Goal: Task Accomplishment & Management: Complete application form

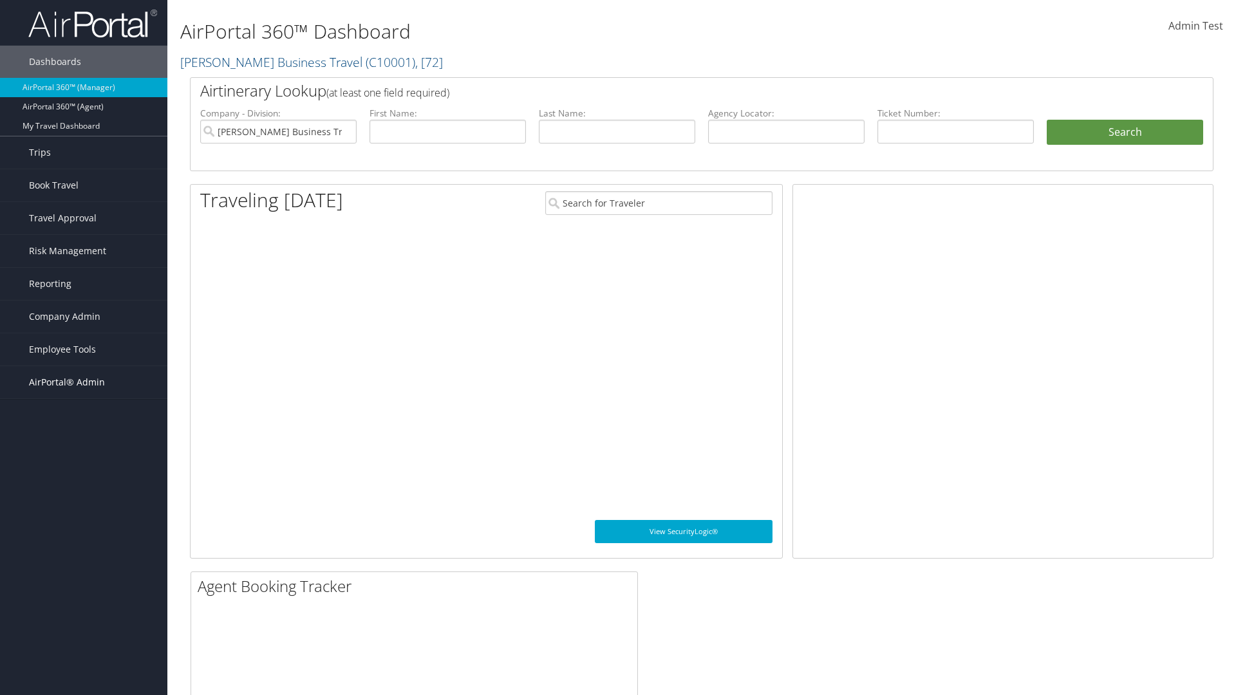
click at [84, 382] on span "AirPortal® Admin" at bounding box center [67, 382] width 76 height 32
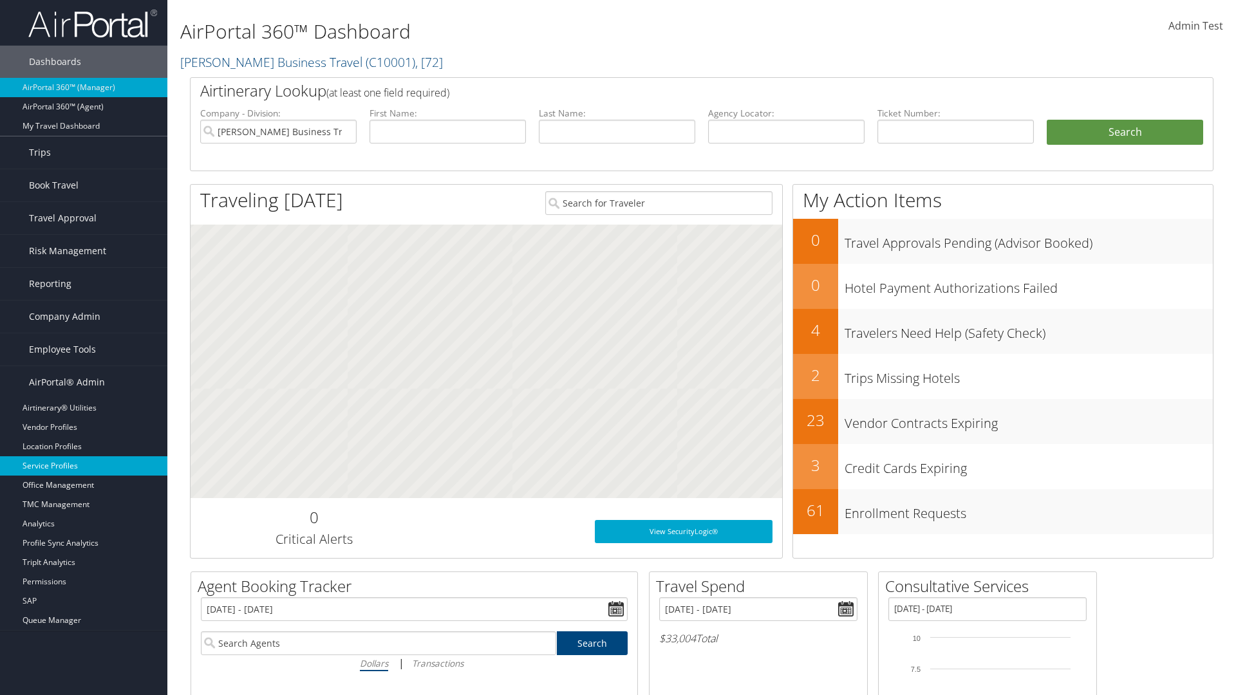
click at [84, 466] on link "Service Profiles" at bounding box center [83, 465] width 167 height 19
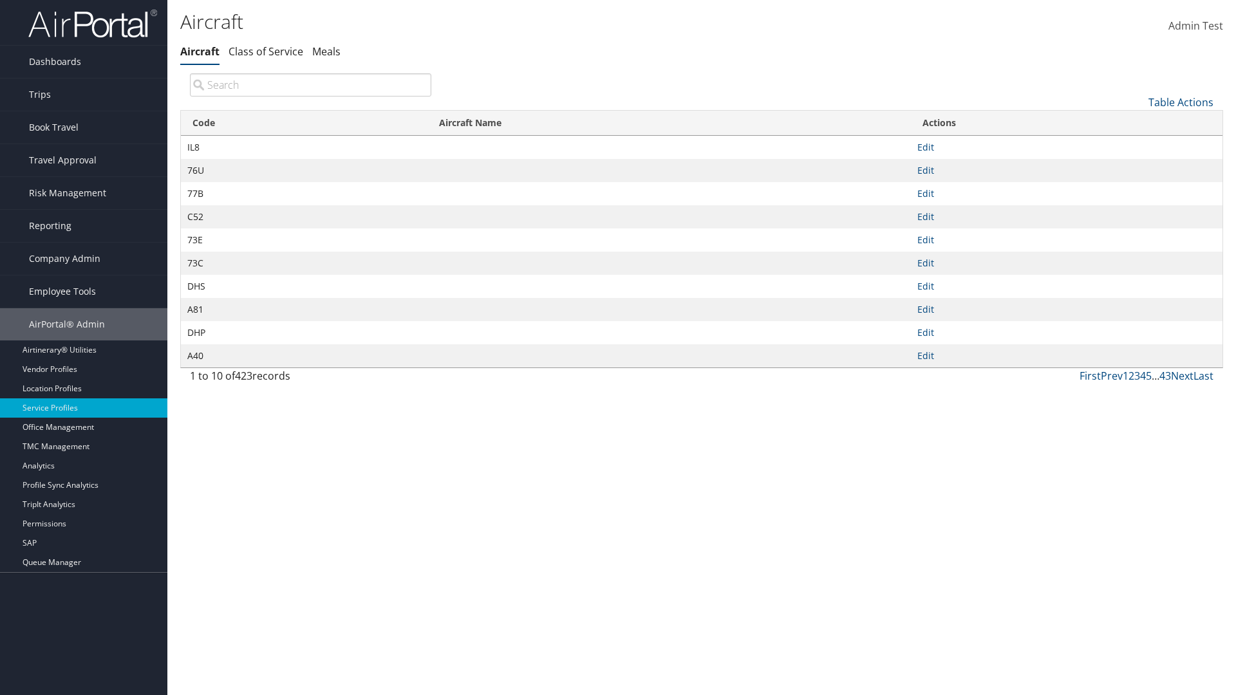
click at [1181, 102] on link "Table Actions" at bounding box center [1180, 102] width 65 height 14
click at [1137, 122] on link "New Record" at bounding box center [1137, 122] width 169 height 22
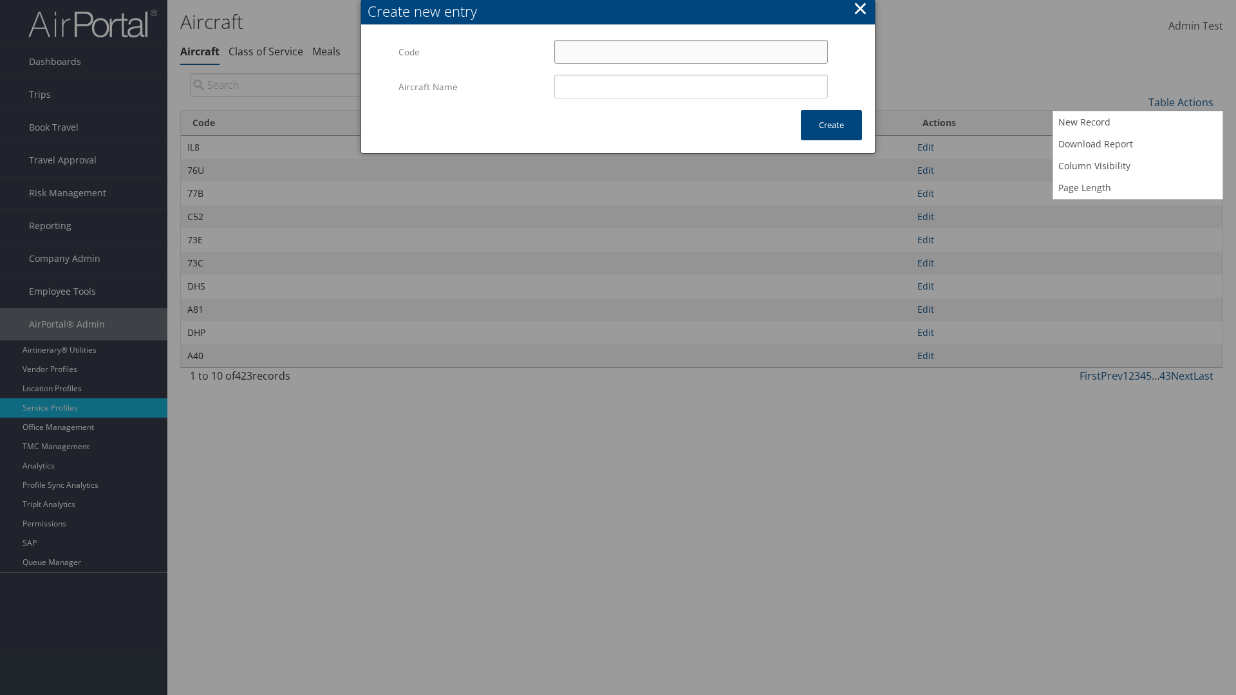
click at [691, 51] on input "Code" at bounding box center [691, 52] width 274 height 24
type input "&e"
click at [691, 86] on input "Aircraft Name" at bounding box center [691, 87] width 274 height 24
type input "Test"
type input "&e"
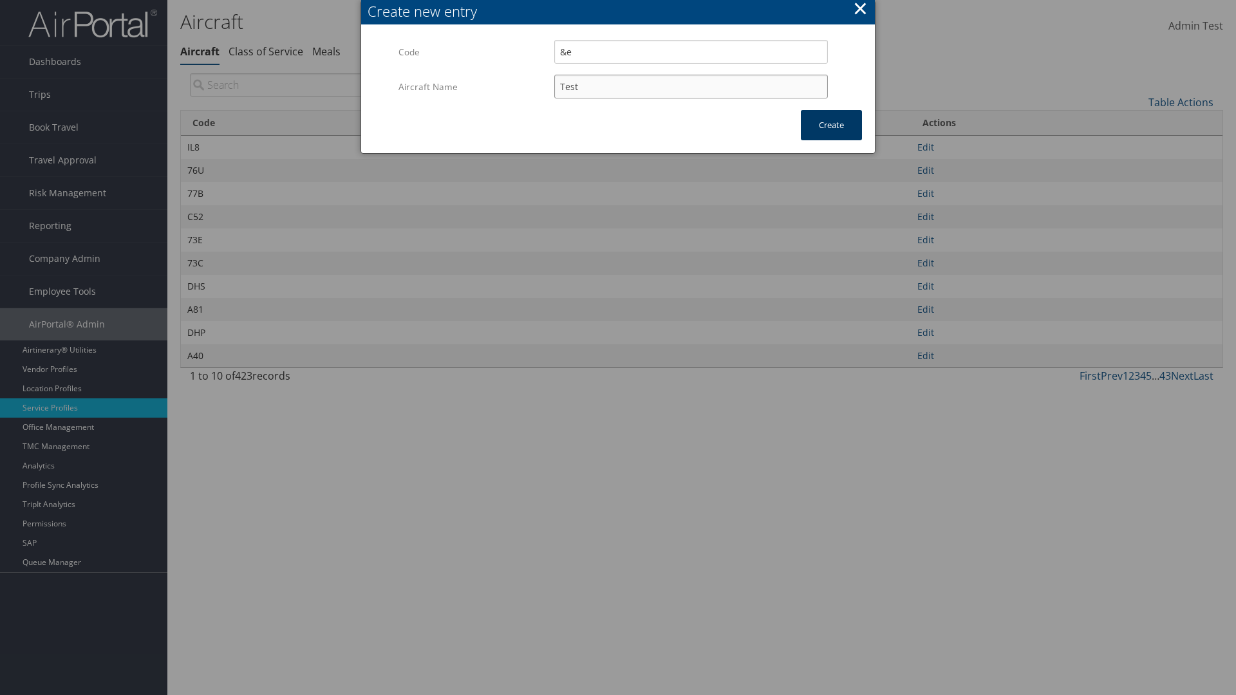
type input "Test"
click at [831, 125] on button "Create" at bounding box center [831, 125] width 61 height 30
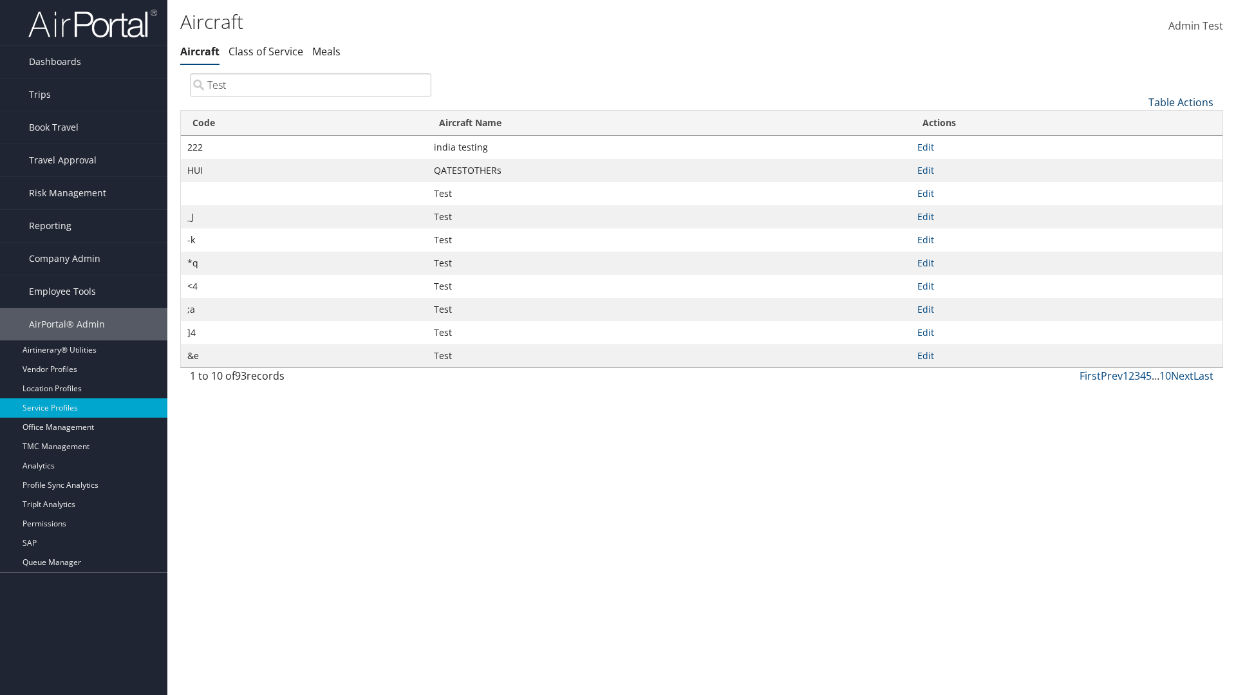
type input "Test"
click at [1181, 102] on link "Table Actions" at bounding box center [1180, 102] width 65 height 14
click at [1137, 123] on link "Code" at bounding box center [1137, 124] width 169 height 22
click at [1137, 145] on link "Aircraft Name" at bounding box center [1137, 146] width 169 height 22
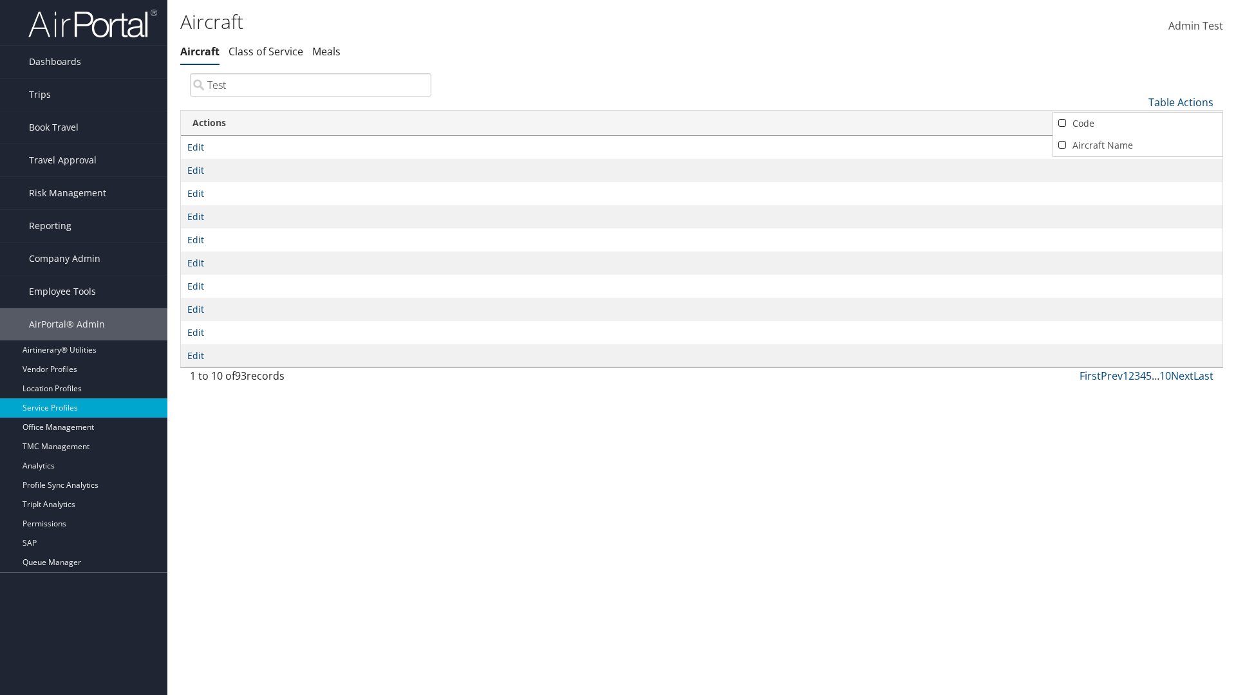
click at [618, 348] on div at bounding box center [618, 347] width 1236 height 695
click at [1181, 102] on link "Table Actions" at bounding box center [1180, 102] width 65 height 14
click at [1137, 165] on link "Column Visibility" at bounding box center [1137, 166] width 169 height 22
click at [1137, 123] on link "Code" at bounding box center [1137, 124] width 169 height 22
click at [1137, 145] on link "Aircraft Name" at bounding box center [1137, 146] width 169 height 22
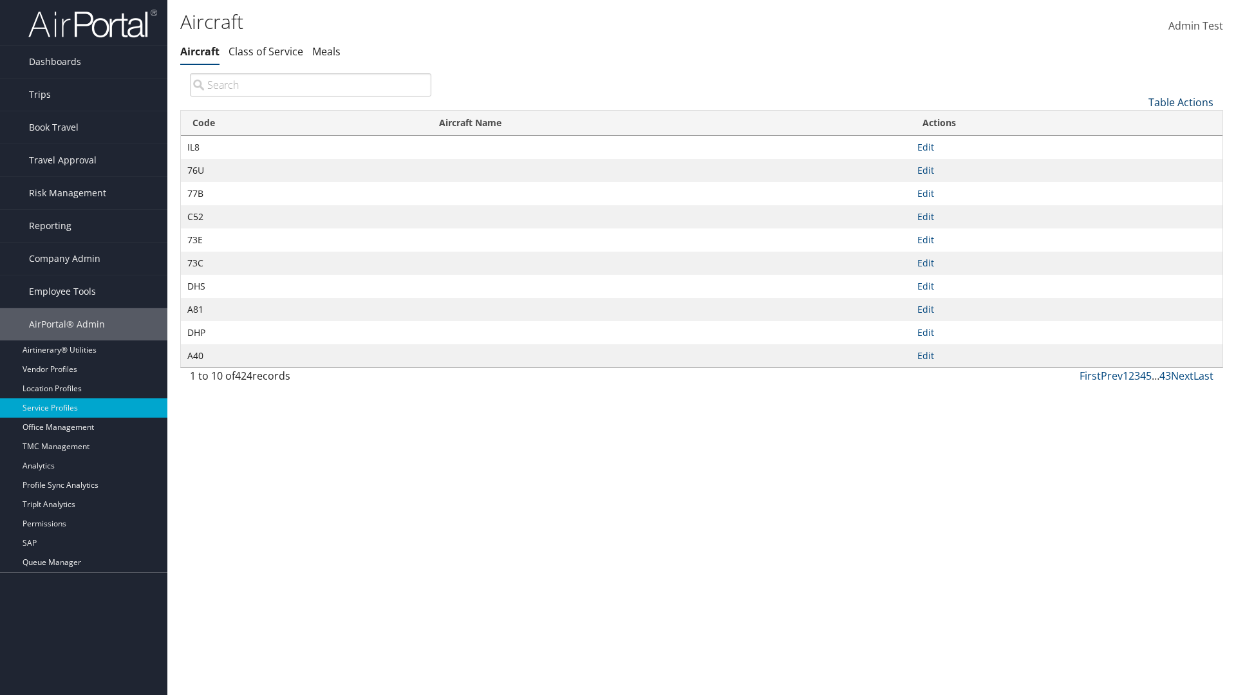
click at [1181, 102] on link "Table Actions" at bounding box center [1180, 102] width 65 height 14
click at [1137, 144] on link "Download Report" at bounding box center [1137, 144] width 169 height 22
